Goal: Task Accomplishment & Management: Complete application form

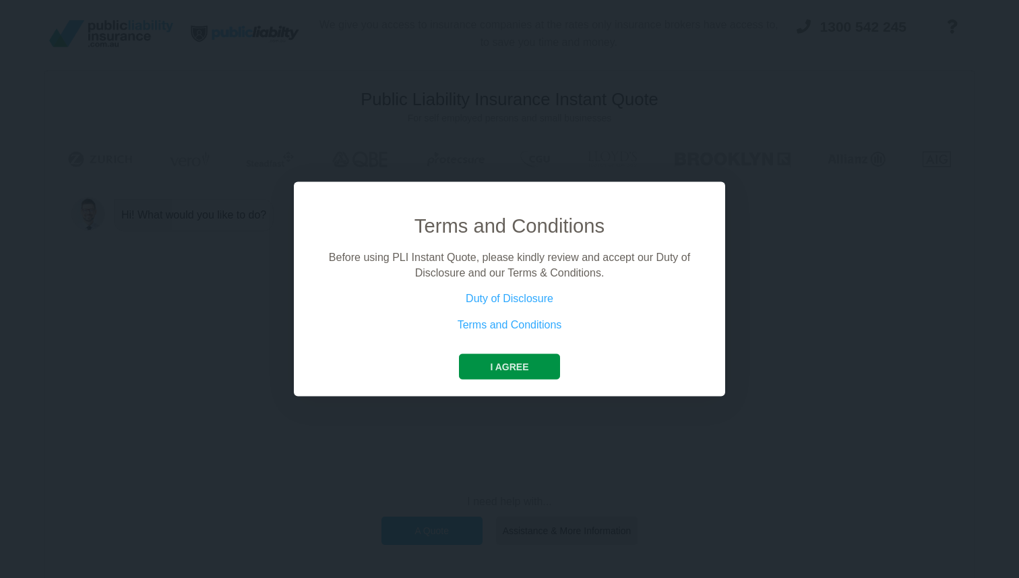
click at [499, 355] on button "I agree" at bounding box center [509, 367] width 100 height 26
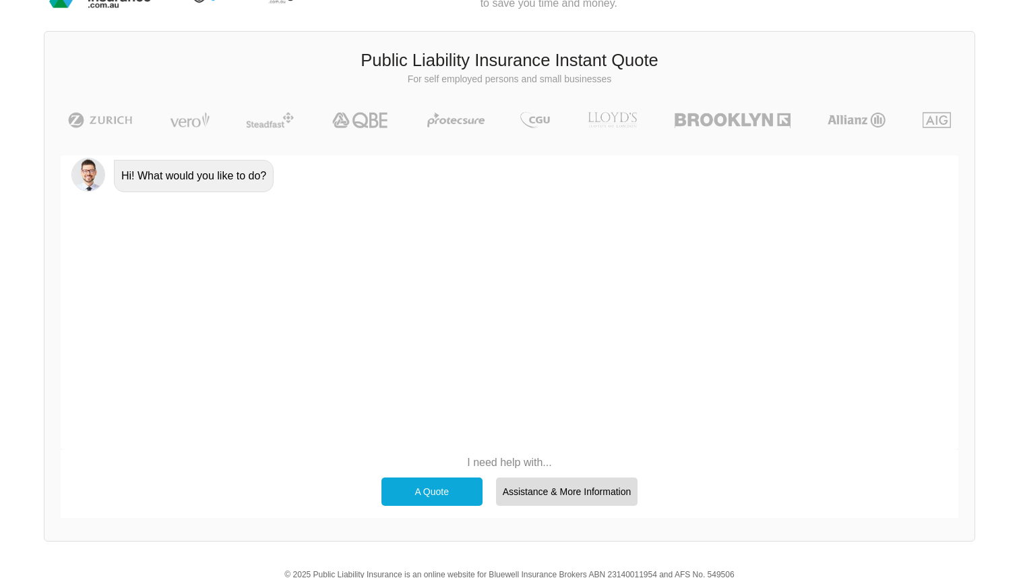
scroll to position [93, 0]
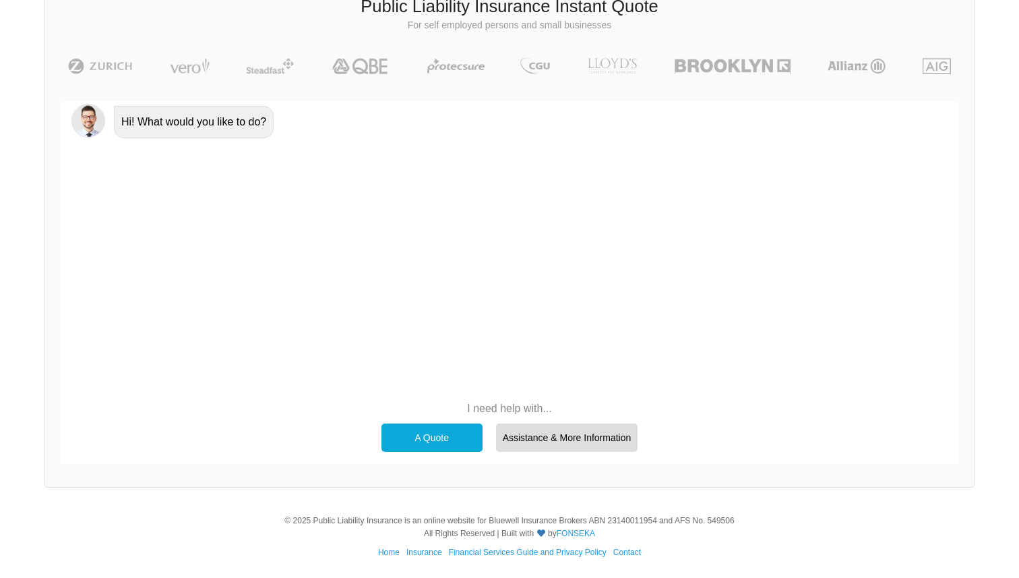
click at [427, 440] on div "A Quote" at bounding box center [432, 437] width 101 height 28
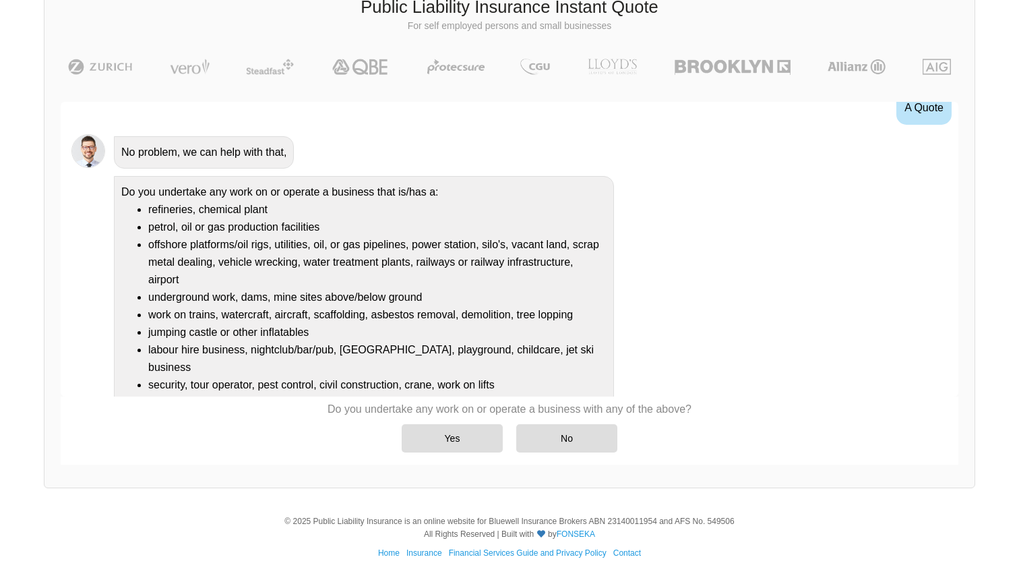
scroll to position [78, 0]
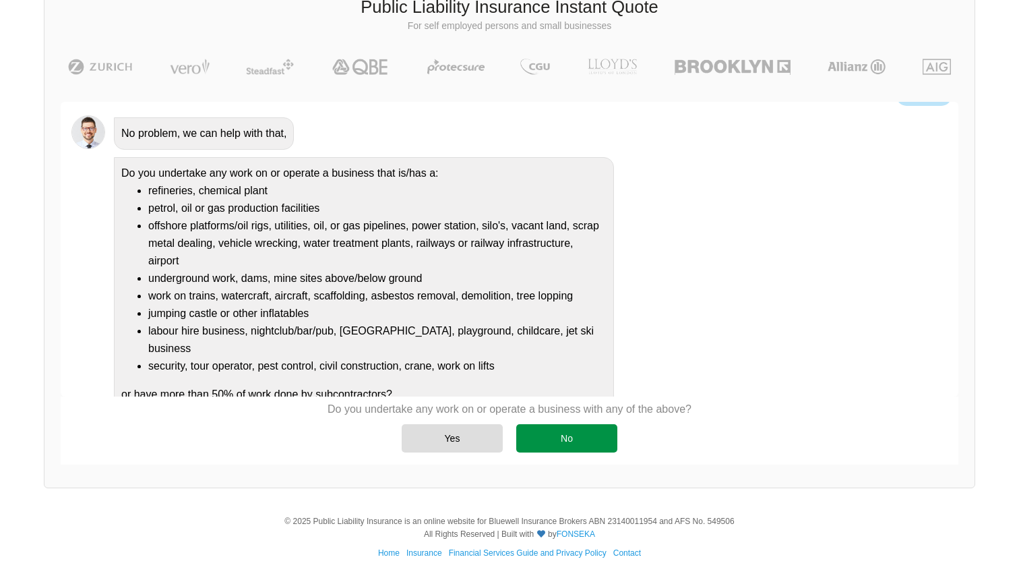
click at [572, 431] on div "No" at bounding box center [566, 438] width 101 height 28
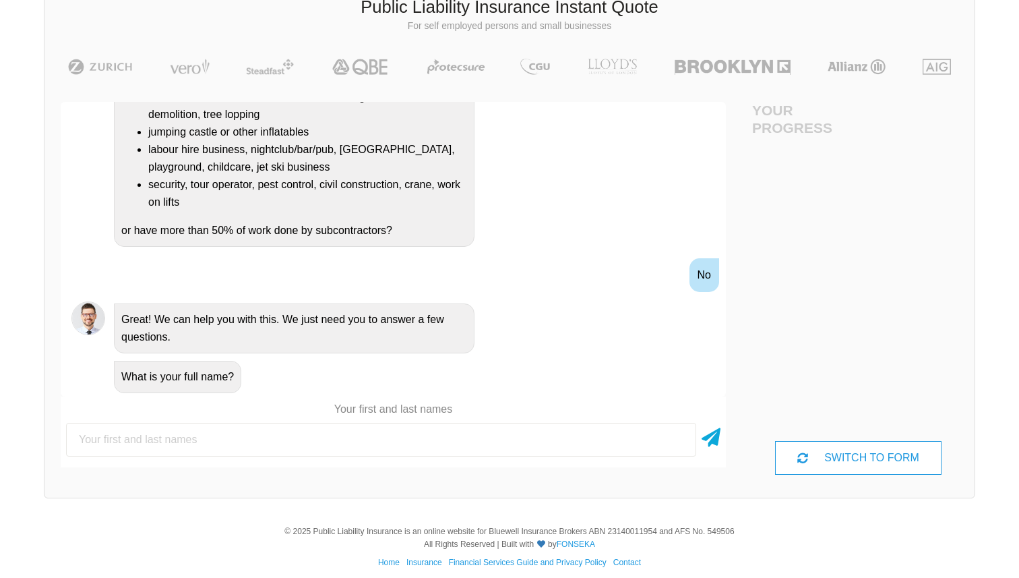
scroll to position [92, 0]
type input "[PERSON_NAME]"
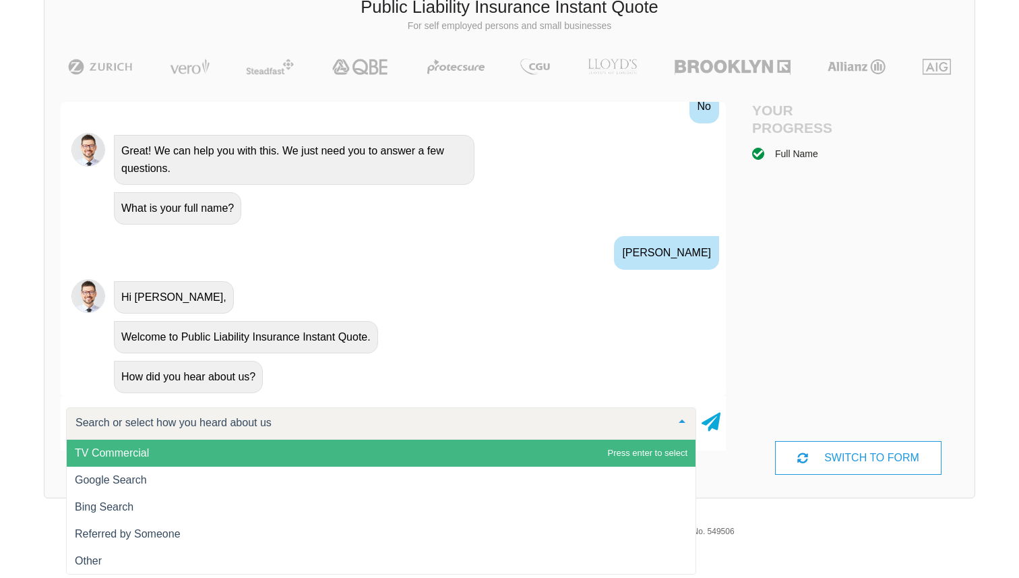
scroll to position [102, 0]
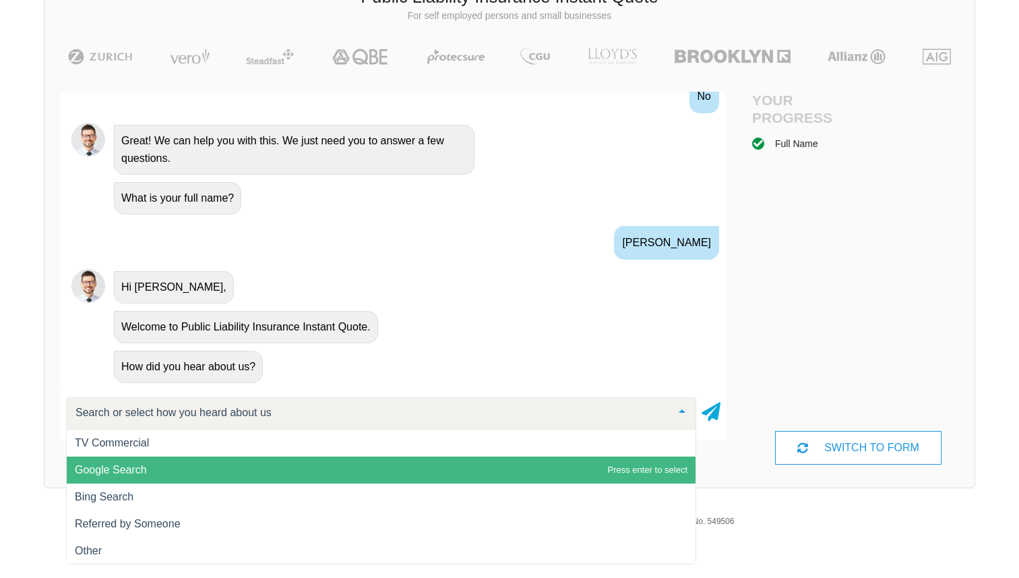
click at [126, 459] on span "Google Search" at bounding box center [381, 469] width 629 height 27
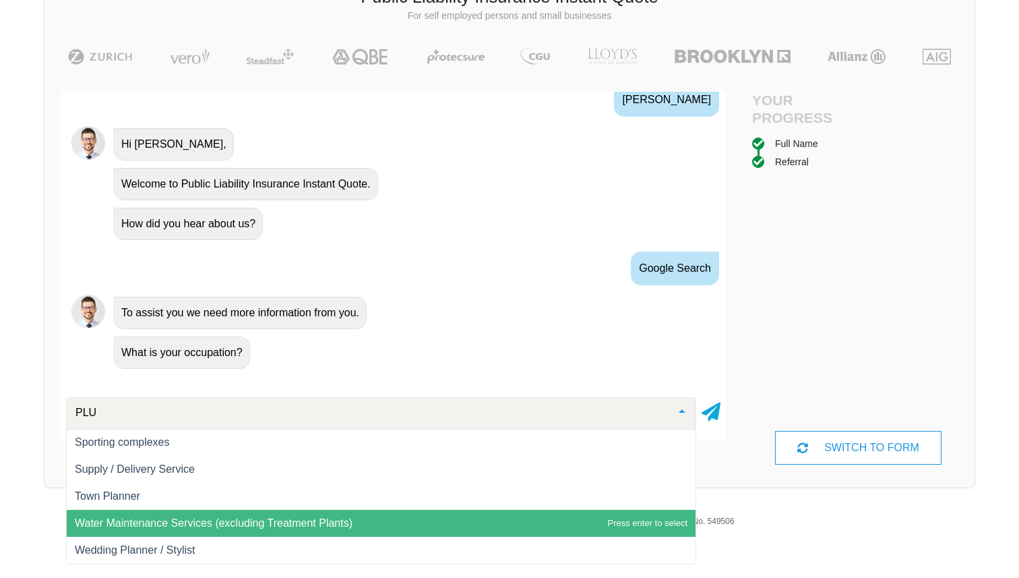
type input "PLUM"
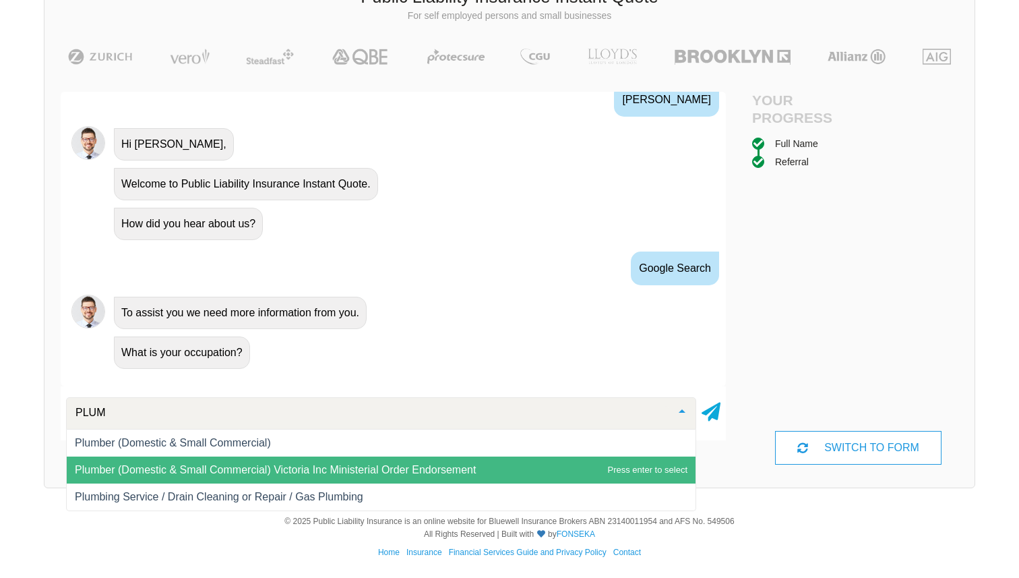
click at [158, 469] on span "Plumber (Domestic & Small Commercial) Victoria Inc Ministerial Order Endorsement" at bounding box center [275, 469] width 401 height 11
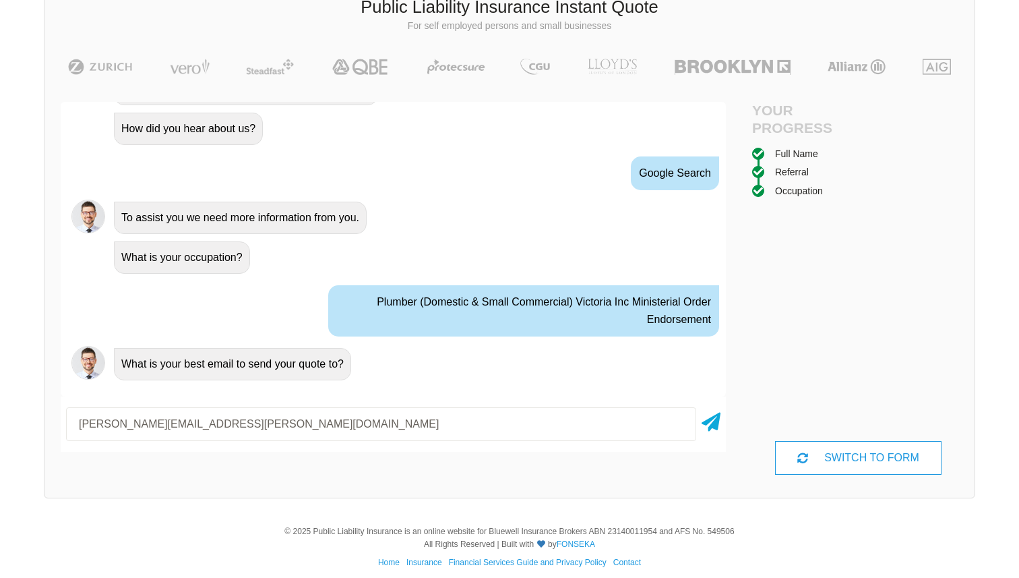
scroll to position [695, 0]
type input "[PERSON_NAME][EMAIL_ADDRESS][PERSON_NAME][DOMAIN_NAME]"
click at [716, 423] on icon at bounding box center [711, 419] width 19 height 24
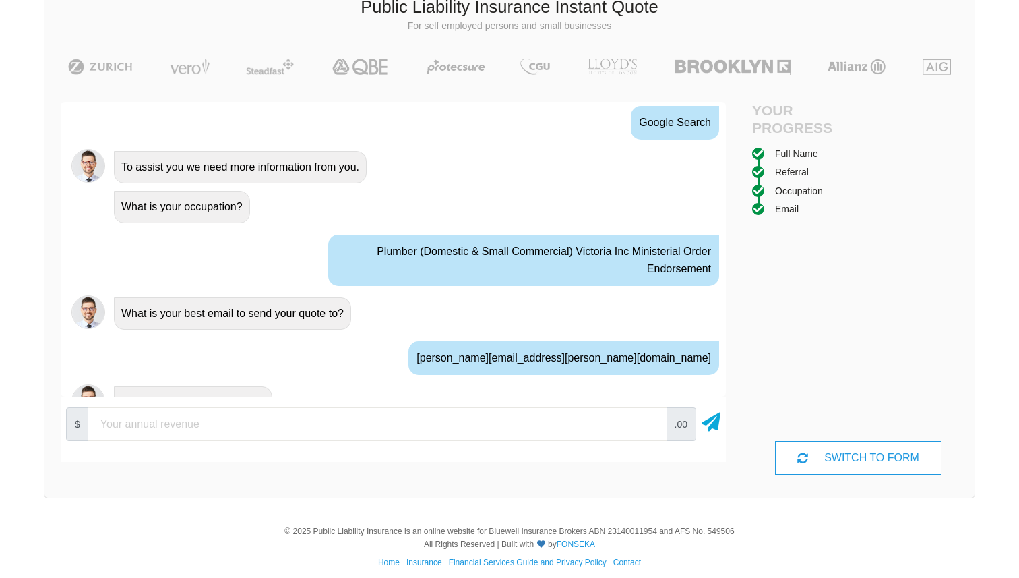
scroll to position [770, 0]
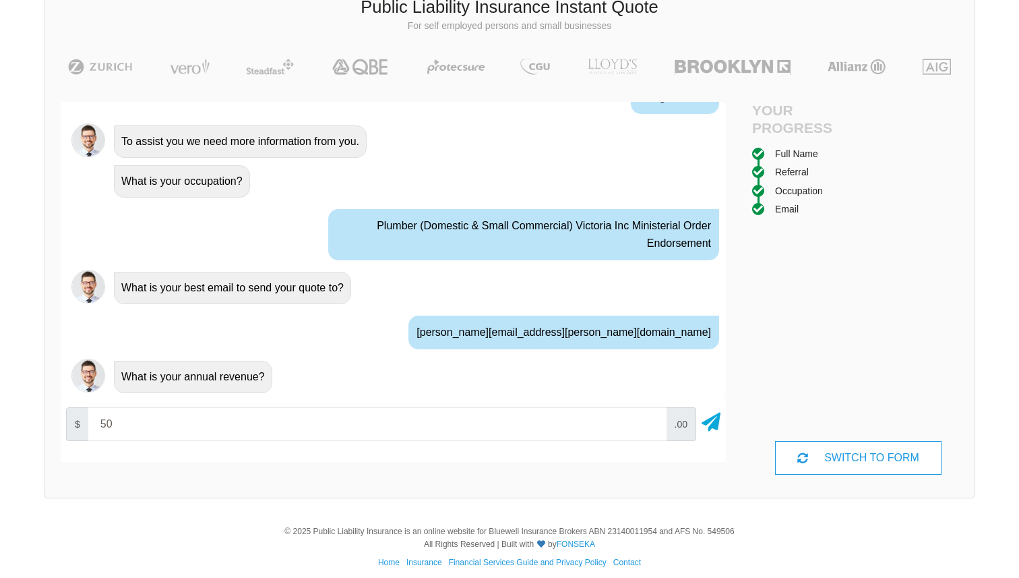
type input "5"
type input "20000"
click at [714, 417] on icon at bounding box center [711, 419] width 19 height 24
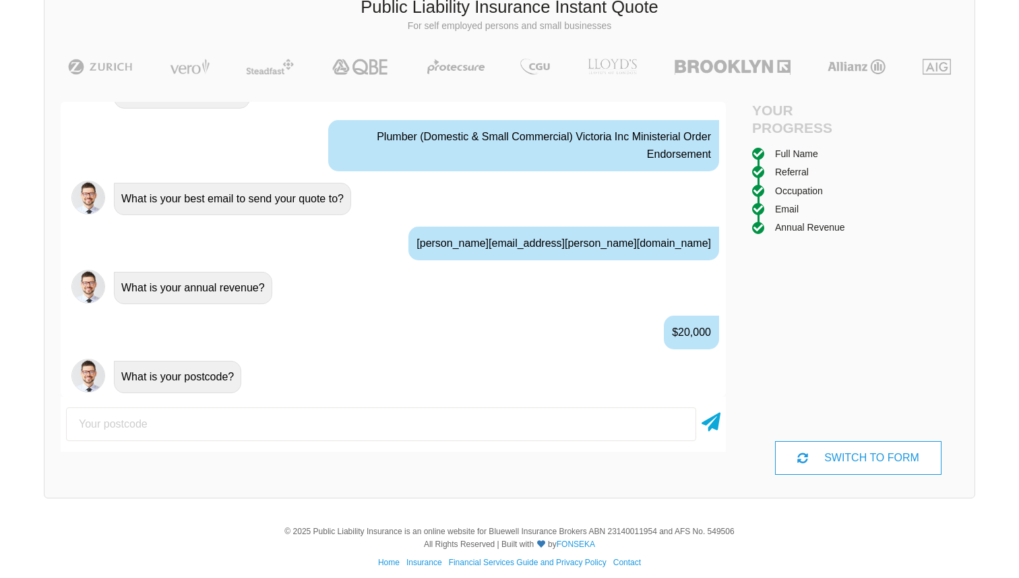
scroll to position [873, 0]
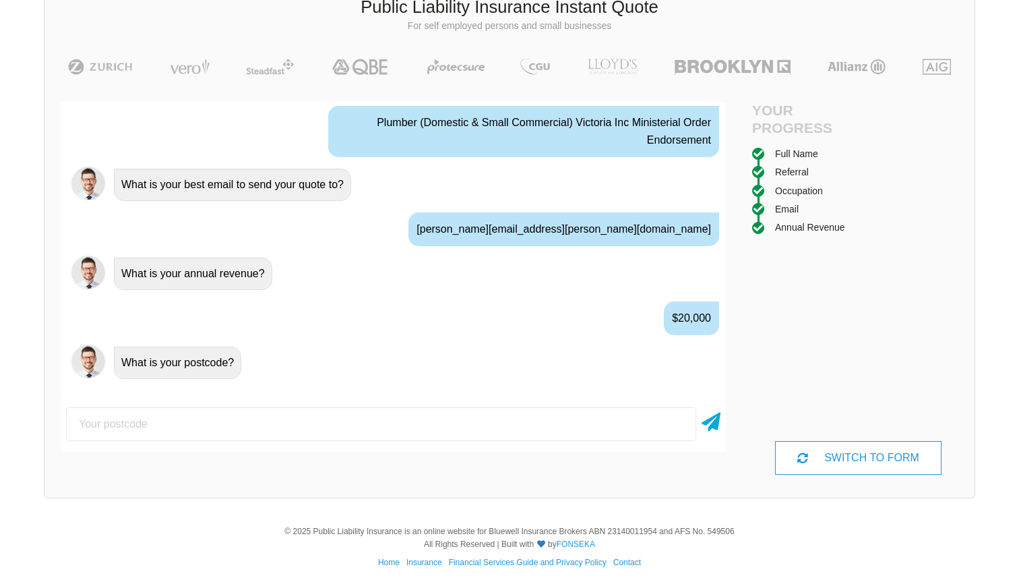
click at [227, 421] on input "number" at bounding box center [381, 424] width 630 height 34
type input "3044"
click at [722, 422] on div "3044" at bounding box center [393, 424] width 665 height 44
click at [716, 422] on icon at bounding box center [711, 419] width 19 height 24
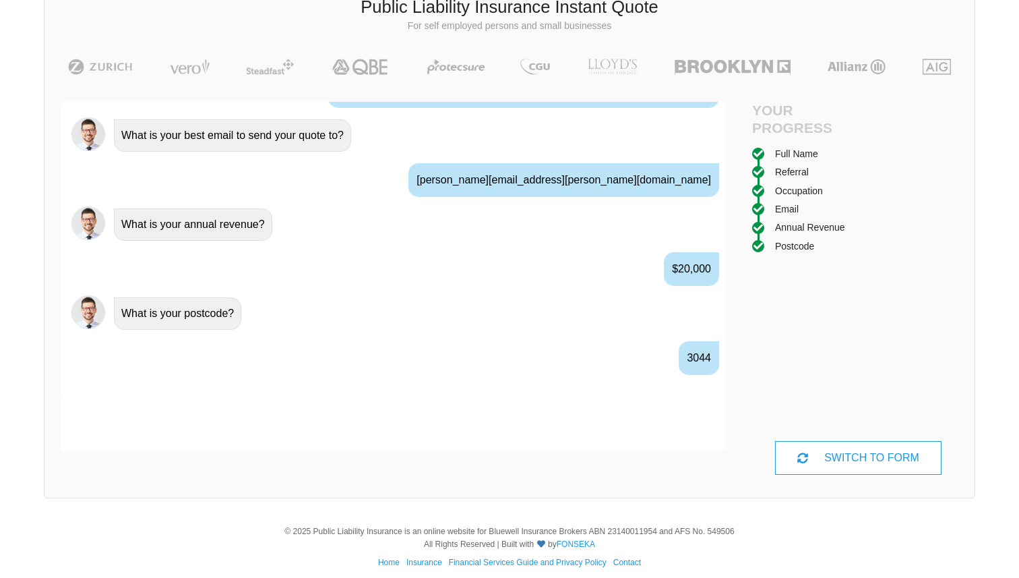
scroll to position [948, 0]
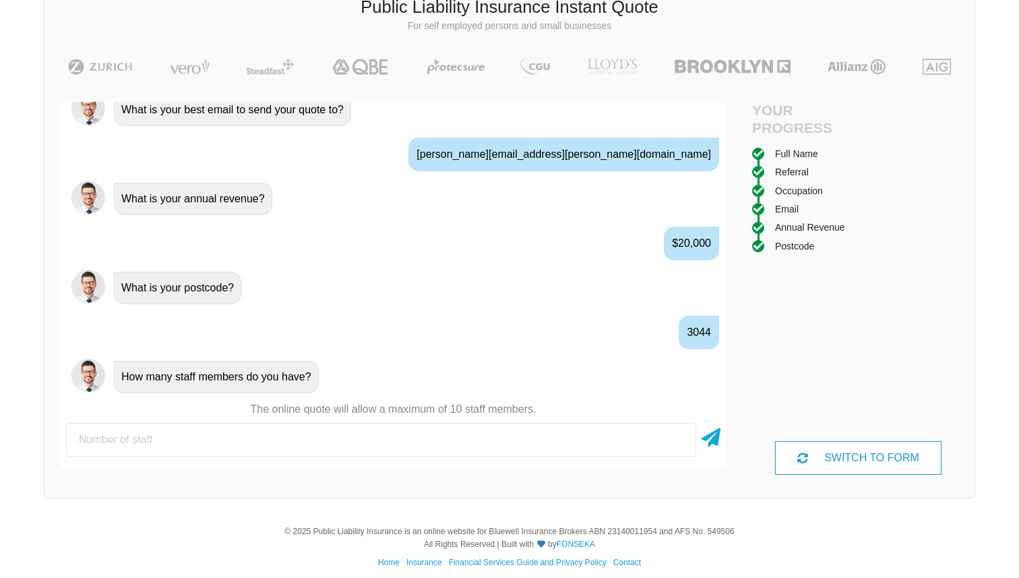
type input "0"
type input "1"
click at [714, 444] on icon at bounding box center [711, 435] width 19 height 24
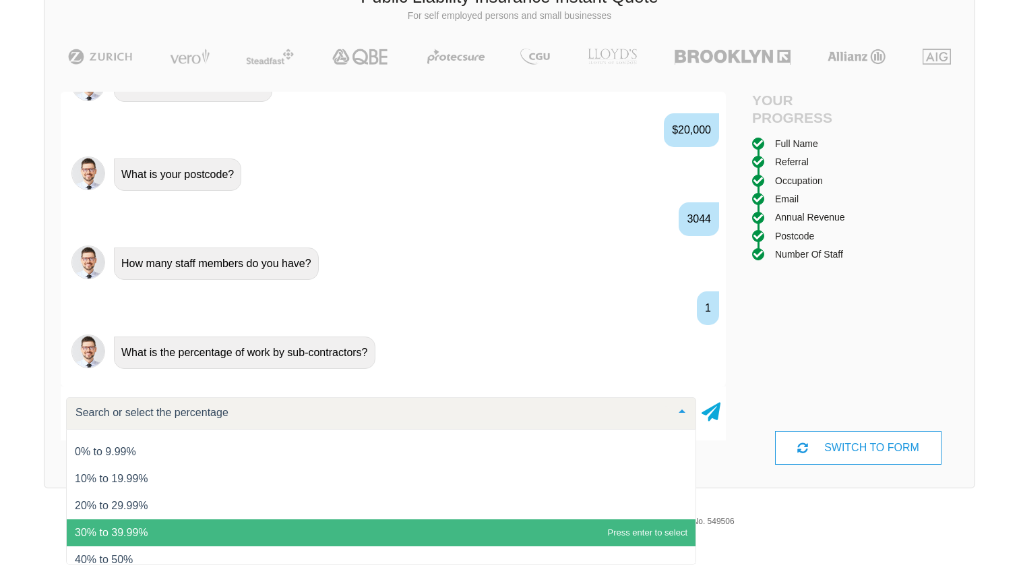
scroll to position [0, 0]
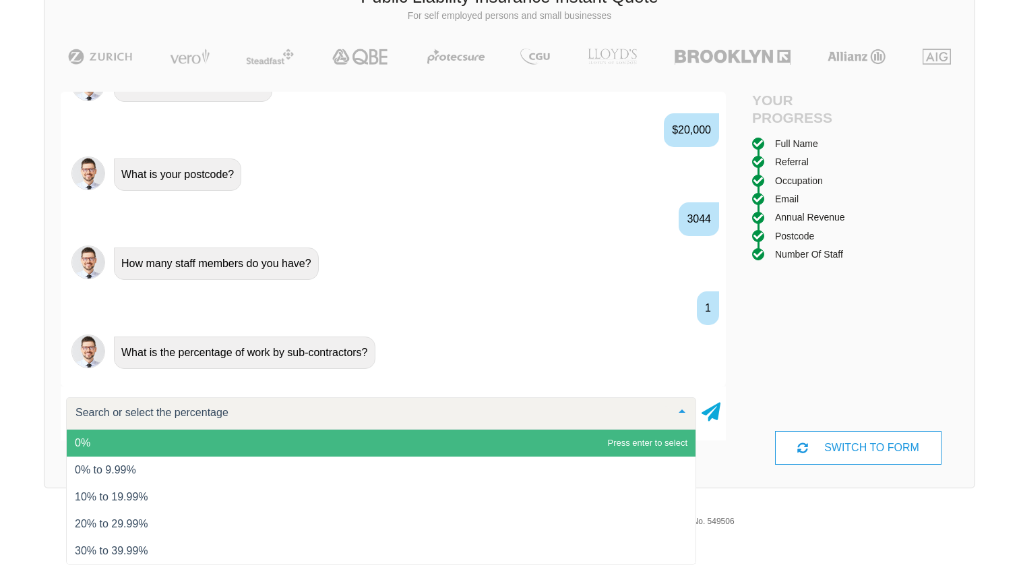
click at [264, 444] on span "0%" at bounding box center [381, 442] width 629 height 27
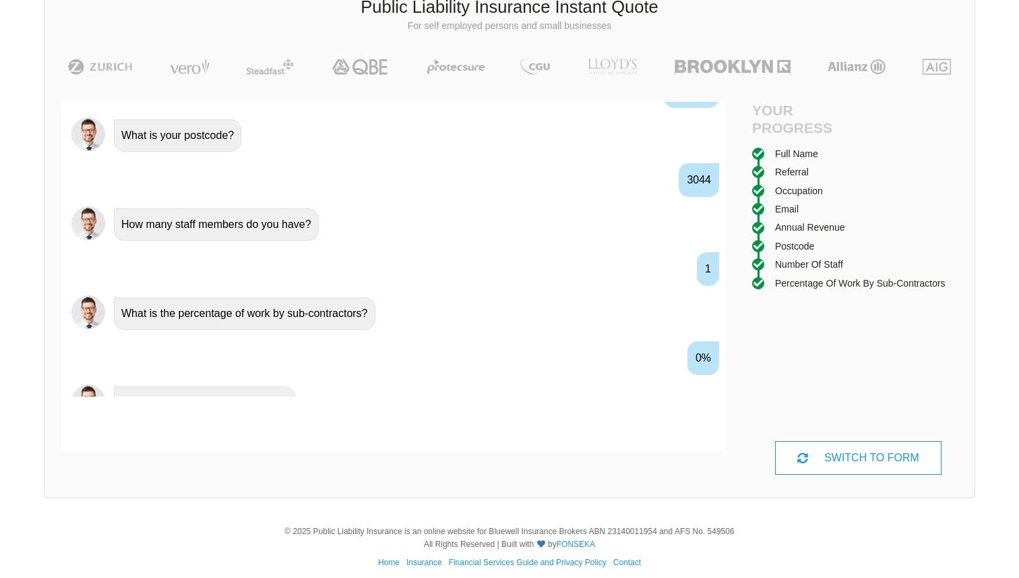
scroll to position [1126, 0]
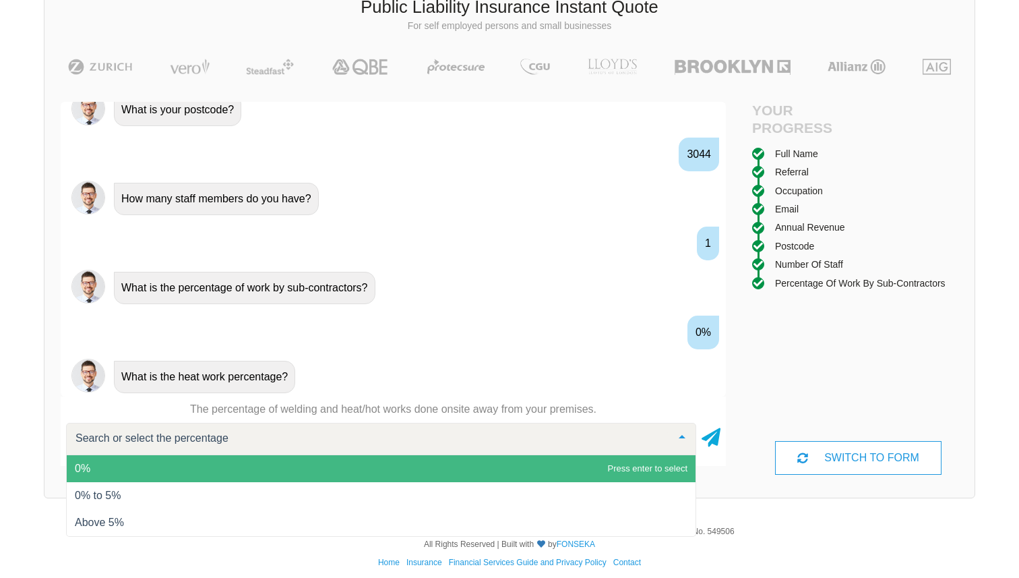
click at [225, 467] on span "0%" at bounding box center [381, 468] width 629 height 27
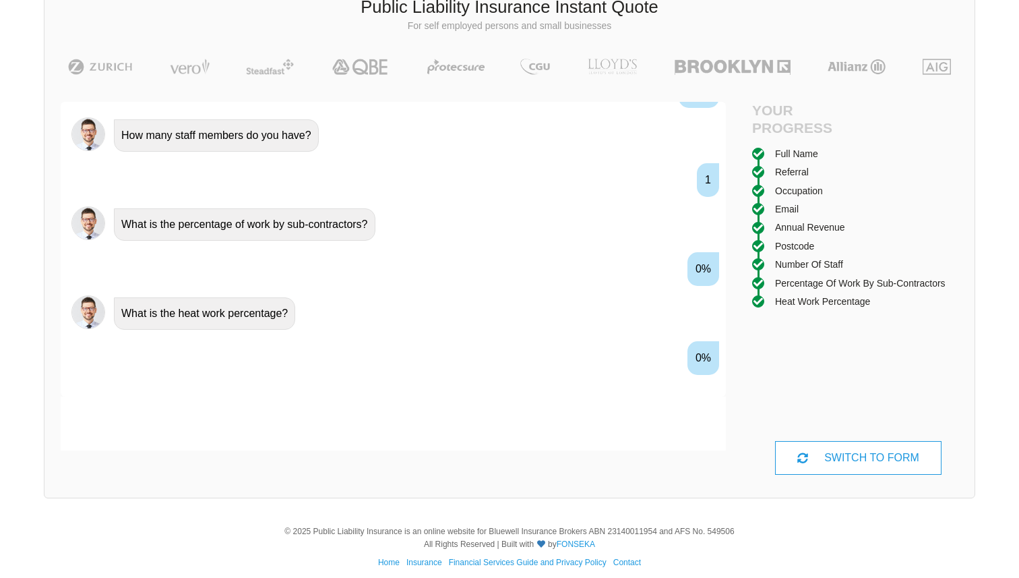
scroll to position [1215, 0]
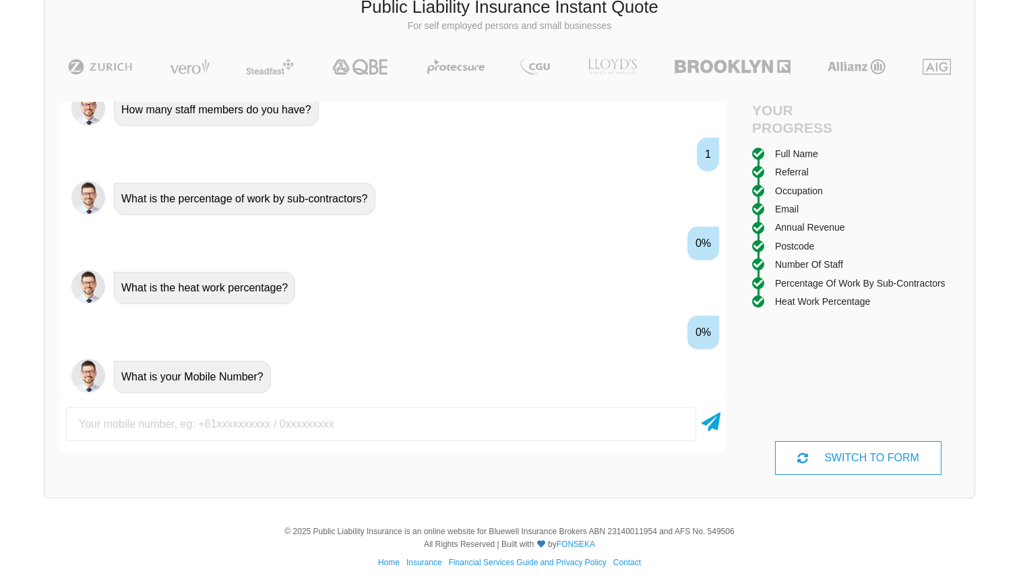
click at [214, 421] on input "text" at bounding box center [381, 424] width 630 height 34
type input "0450705626"
click at [715, 431] on icon at bounding box center [711, 419] width 19 height 24
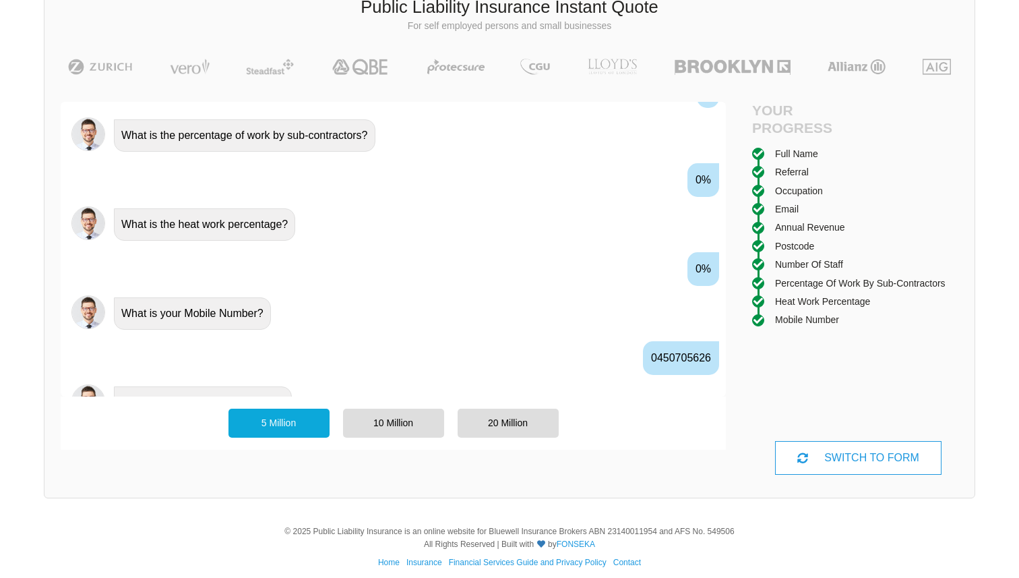
scroll to position [1304, 0]
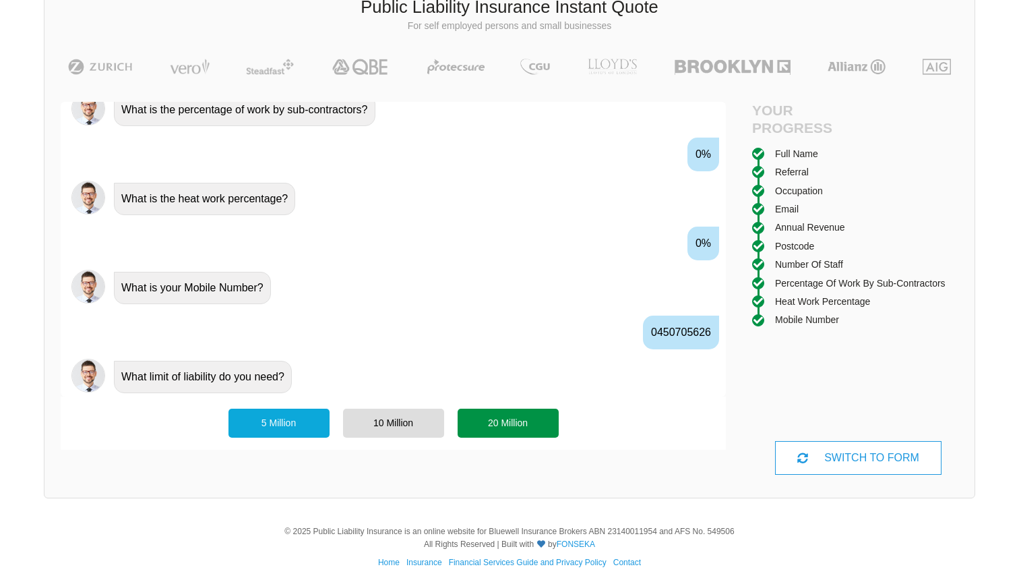
click at [502, 427] on div "20 Million" at bounding box center [508, 423] width 101 height 28
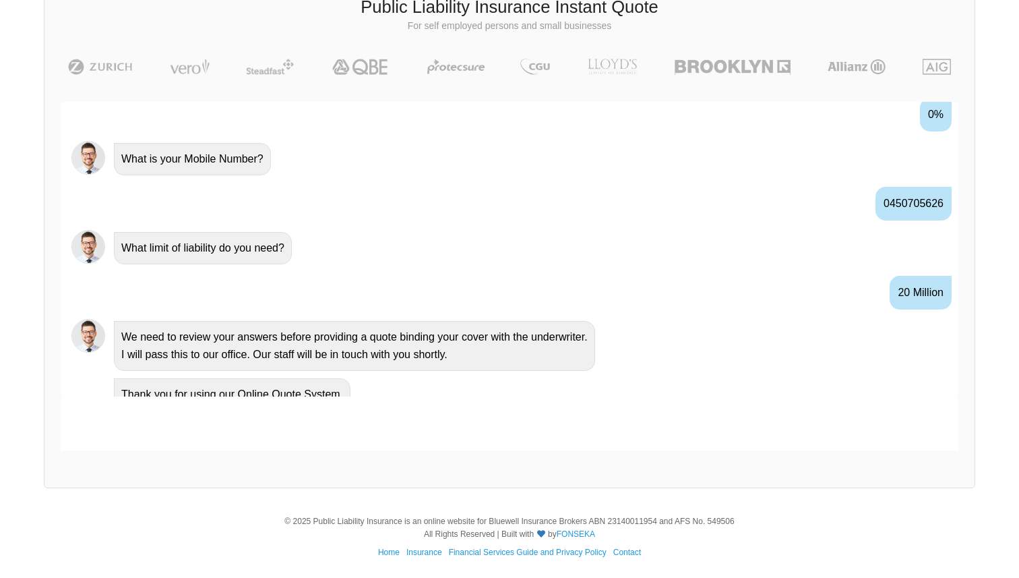
scroll to position [0, 0]
